Goal: Ask a question

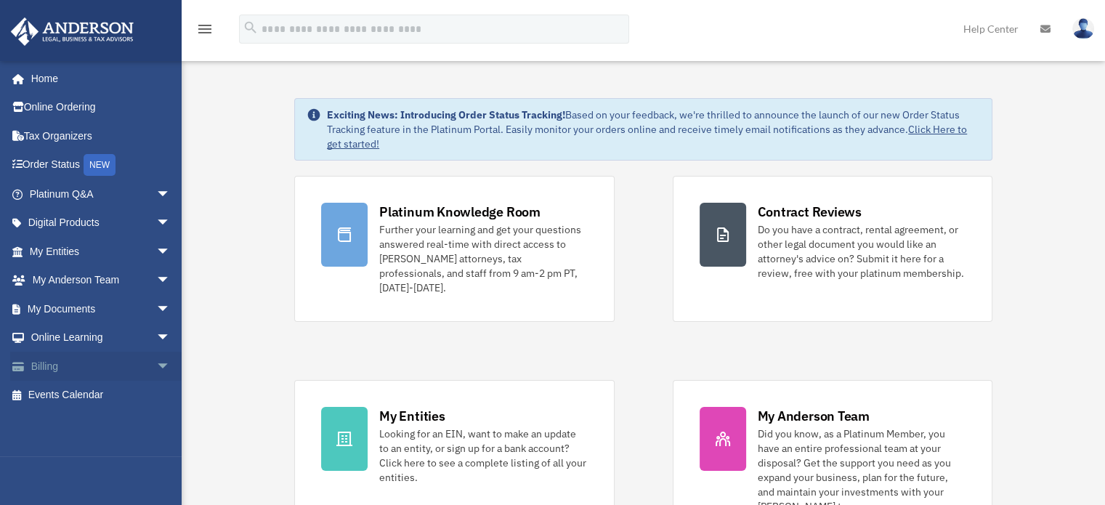
click at [156, 364] on span "arrow_drop_down" at bounding box center [170, 367] width 29 height 30
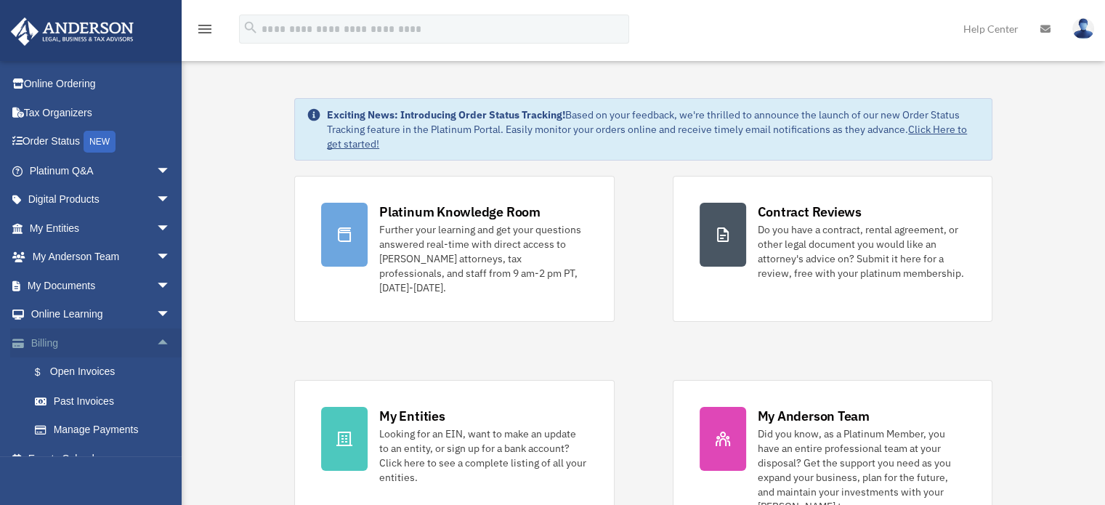
scroll to position [43, 0]
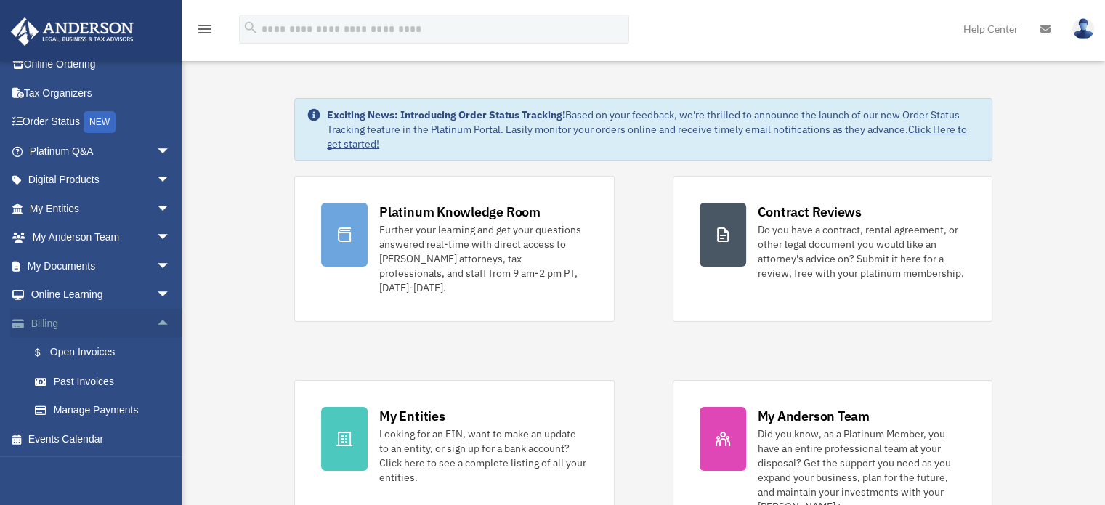
click at [156, 318] on span "arrow_drop_up" at bounding box center [170, 324] width 29 height 30
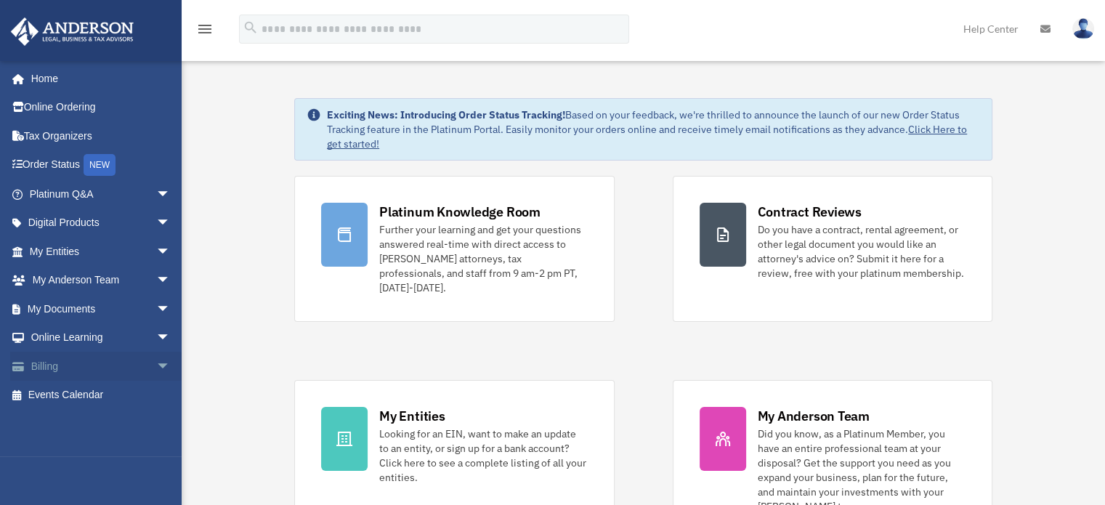
scroll to position [0, 0]
click at [57, 369] on link "Billing arrow_drop_down" at bounding box center [101, 366] width 182 height 29
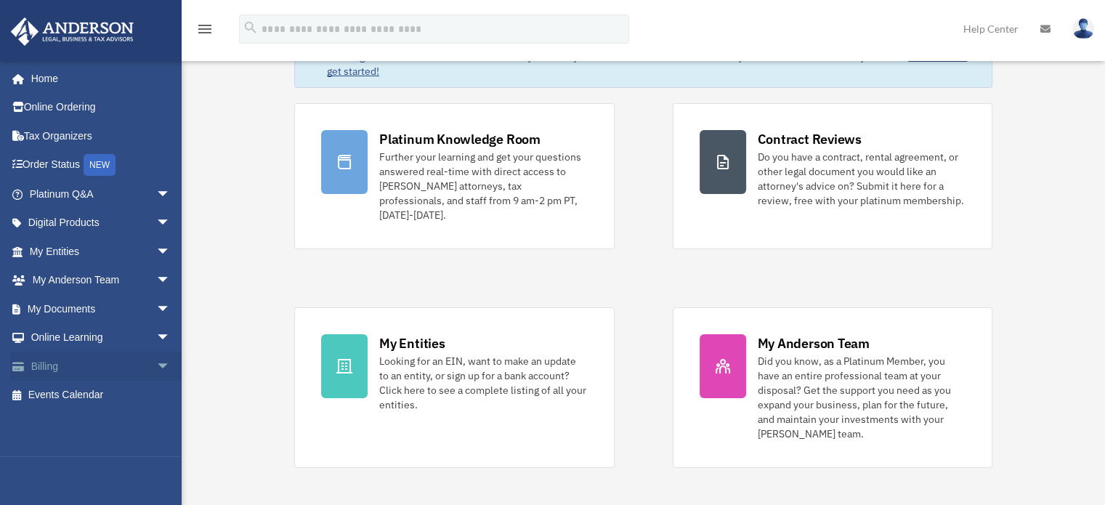
click at [40, 368] on link "Billing arrow_drop_down" at bounding box center [101, 366] width 182 height 29
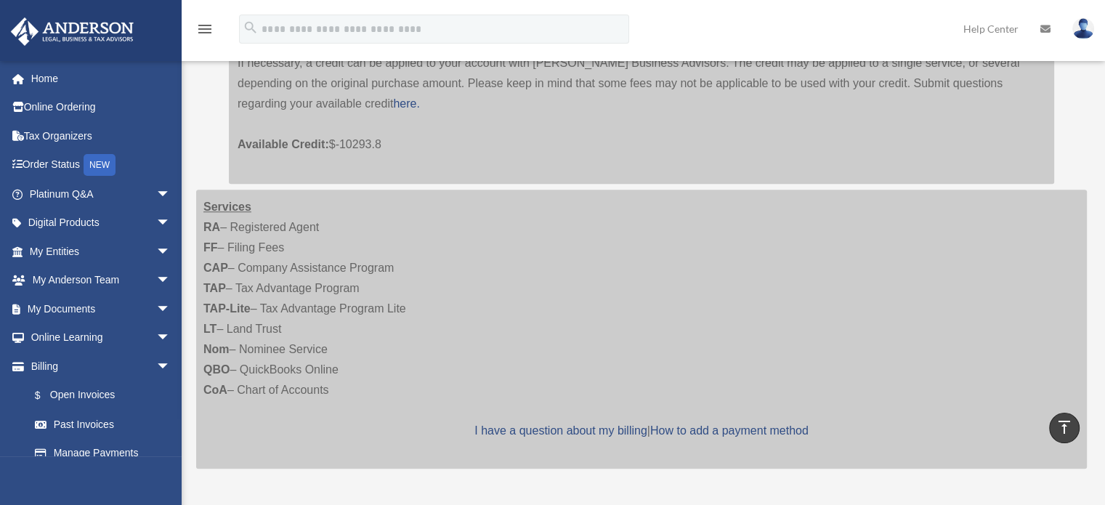
scroll to position [1162, 0]
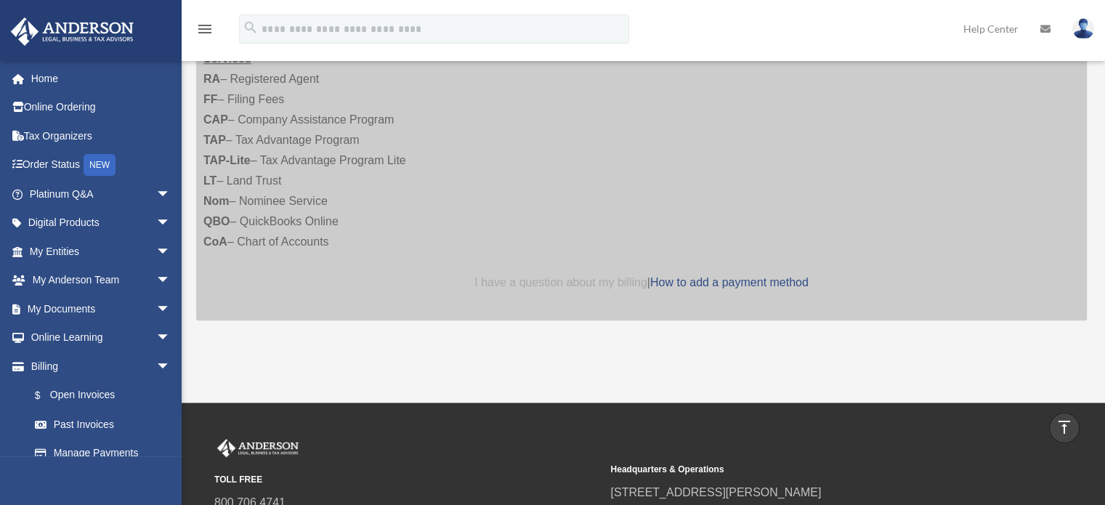
click at [529, 276] on link "I have a question about my billing" at bounding box center [560, 282] width 172 height 12
